Goal: Navigation & Orientation: Go to known website

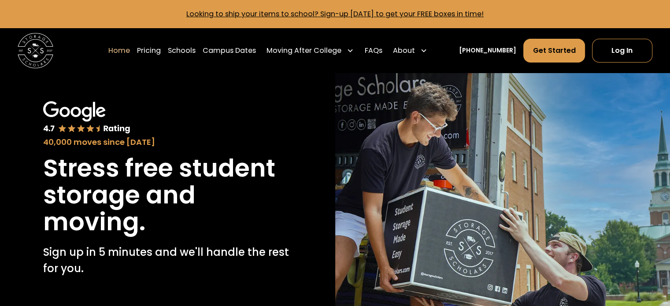
drag, startPoint x: 624, startPoint y: 49, endPoint x: 561, endPoint y: 95, distance: 77.9
click at [624, 49] on link "Log In" at bounding box center [622, 51] width 60 height 24
click at [629, 41] on link "Log In" at bounding box center [622, 51] width 60 height 24
click at [629, 47] on link "Log In" at bounding box center [622, 51] width 60 height 24
